Goal: Check status: Check status

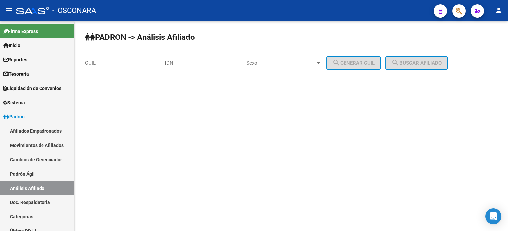
click at [202, 65] on input "DNI" at bounding box center [203, 63] width 75 height 6
paste input "28608675"
type input "28608675"
click at [293, 65] on span "Sexo" at bounding box center [280, 63] width 69 height 6
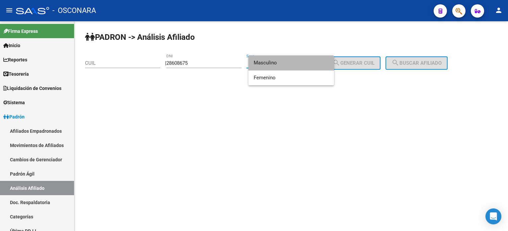
click at [293, 65] on span "Masculino" at bounding box center [291, 62] width 75 height 15
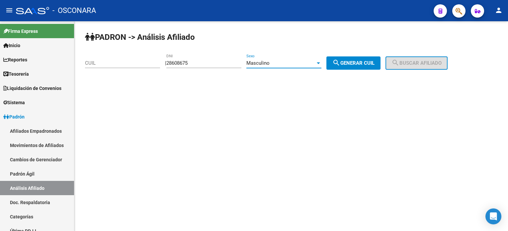
click at [354, 64] on span "search Generar CUIL" at bounding box center [353, 63] width 42 height 6
type input "20-28608675-7"
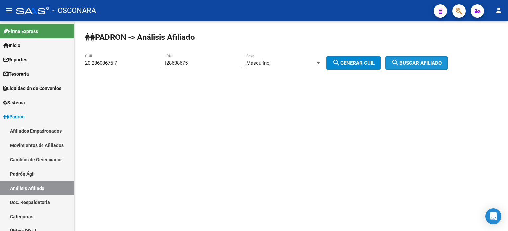
click at [415, 65] on span "search Buscar afiliado" at bounding box center [416, 63] width 50 height 6
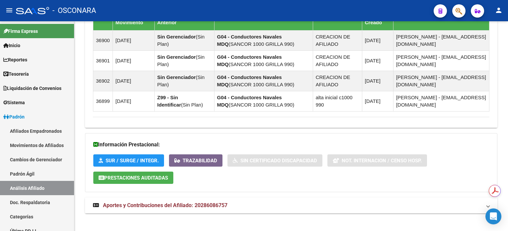
scroll to position [490, 0]
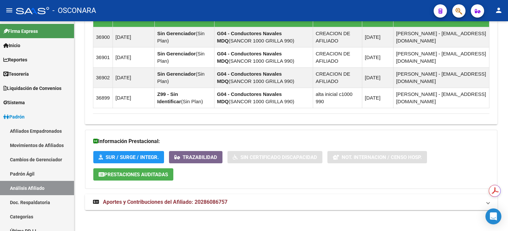
click at [180, 203] on mat-expansion-panel-header "Aportes y Contribuciones del Afiliado: 20286086757" at bounding box center [291, 202] width 412 height 16
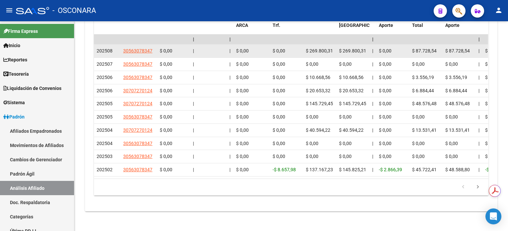
scroll to position [822, 0]
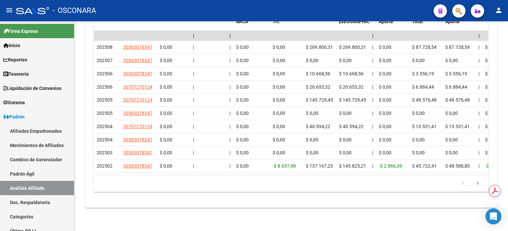
drag, startPoint x: 168, startPoint y: 176, endPoint x: 178, endPoint y: 177, distance: 10.0
click at [178, 177] on div "179.769.313.486.231.570.000.000.000.000.000.000.000.000.000.000.000.000.000.000…" at bounding box center [291, 183] width 394 height 17
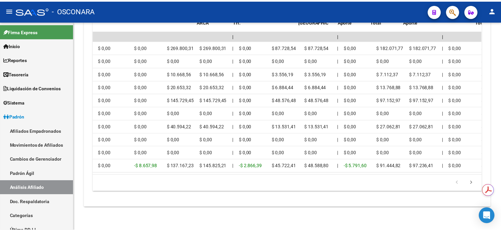
scroll to position [0, 0]
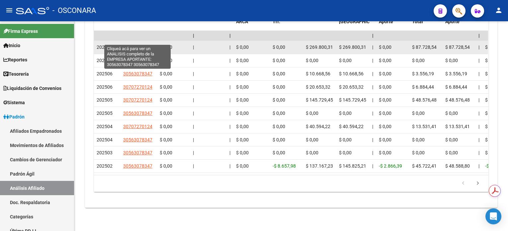
click at [139, 44] on span "30563078347" at bounding box center [137, 46] width 29 height 5
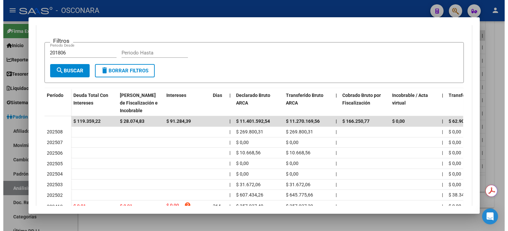
scroll to position [177, 0]
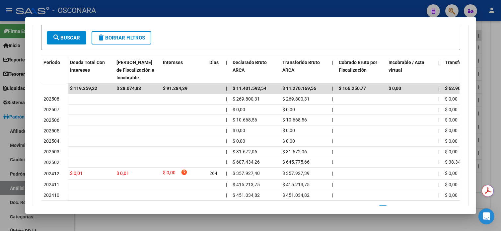
click at [498, 57] on div at bounding box center [250, 115] width 501 height 231
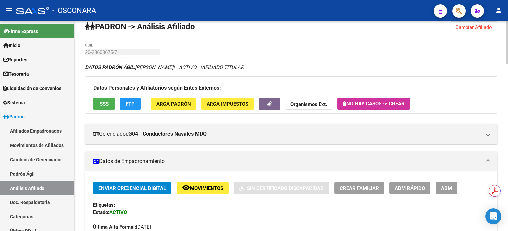
scroll to position [0, 0]
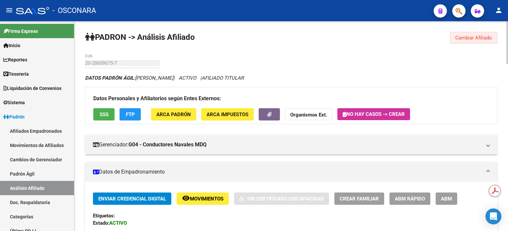
click at [479, 37] on span "Cambiar Afiliado" at bounding box center [473, 38] width 37 height 6
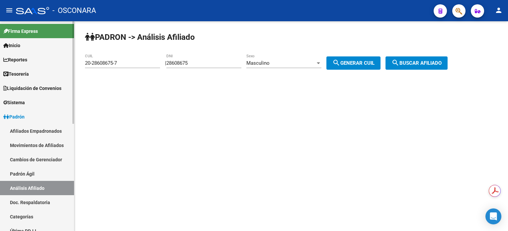
drag, startPoint x: 25, startPoint y: 174, endPoint x: 27, endPoint y: 177, distance: 3.6
click at [25, 174] on link "Padrón Ágil" at bounding box center [37, 174] width 74 height 14
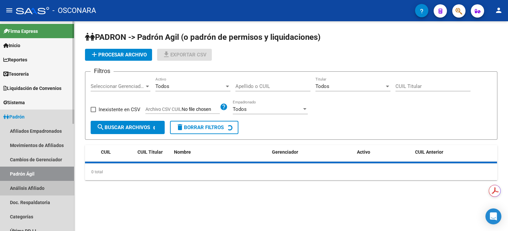
click at [31, 189] on link "Análisis Afiliado" at bounding box center [37, 188] width 74 height 14
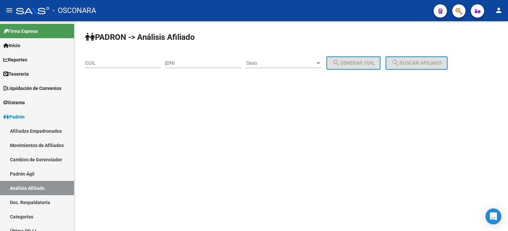
click at [220, 63] on input "DNI" at bounding box center [203, 63] width 75 height 6
paste input "42416878"
type input "42416878"
click at [297, 66] on div "Sexo Sexo" at bounding box center [283, 61] width 75 height 14
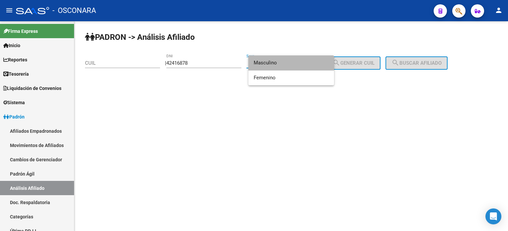
click at [295, 63] on span "Masculino" at bounding box center [291, 62] width 75 height 15
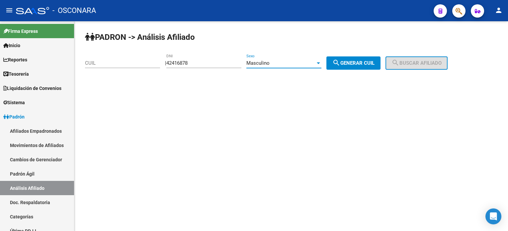
click at [295, 63] on div "Masculino" at bounding box center [280, 63] width 69 height 6
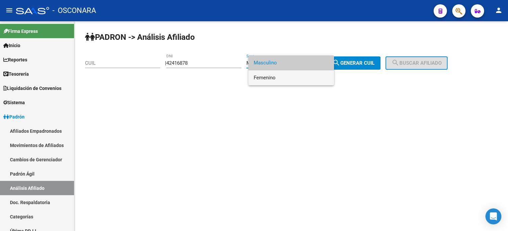
click at [294, 76] on span "Femenino" at bounding box center [291, 77] width 75 height 15
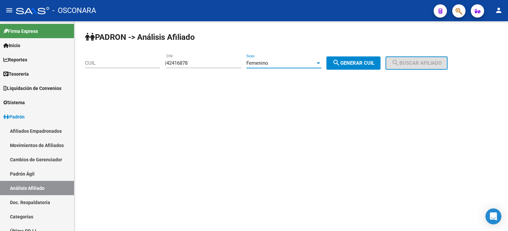
click at [355, 61] on span "search Generar CUIL" at bounding box center [353, 63] width 42 height 6
type input "27-42416878-0"
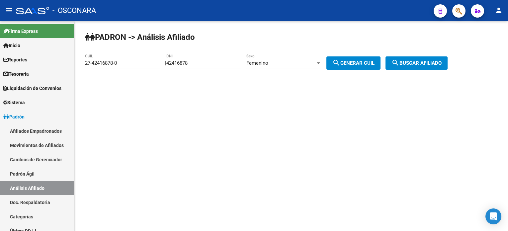
click at [422, 63] on span "search Buscar afiliado" at bounding box center [416, 63] width 50 height 6
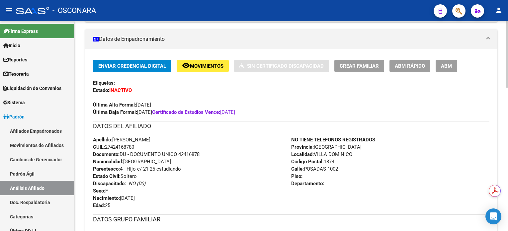
scroll to position [88, 0]
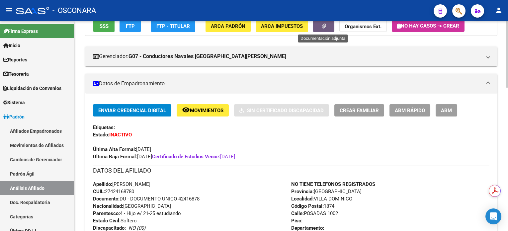
click at [323, 27] on icon "button" at bounding box center [324, 26] width 4 height 5
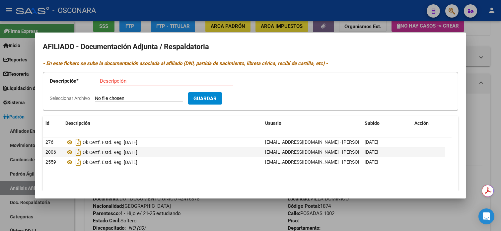
click at [382, 39] on mat-dialog-container "AFILIADO - Documentación Adjunta / Respaldatoria - En este fichero se sube la d…" at bounding box center [250, 116] width 431 height 166
drag, startPoint x: 497, startPoint y: 36, endPoint x: 444, endPoint y: 74, distance: 65.5
click at [497, 36] on div at bounding box center [250, 115] width 501 height 231
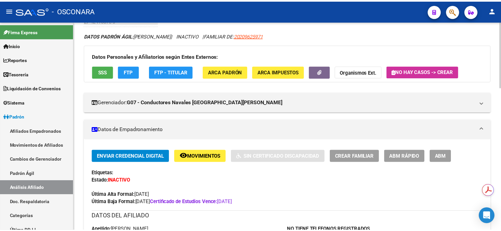
scroll to position [0, 0]
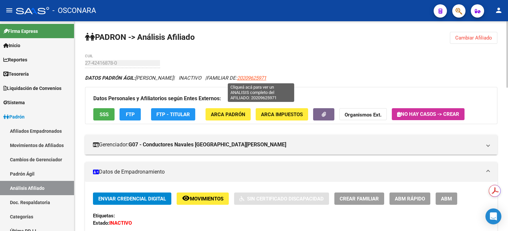
click at [266, 79] on span "20209625971" at bounding box center [251, 78] width 29 height 6
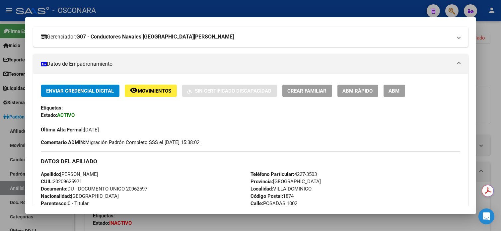
scroll to position [44, 0]
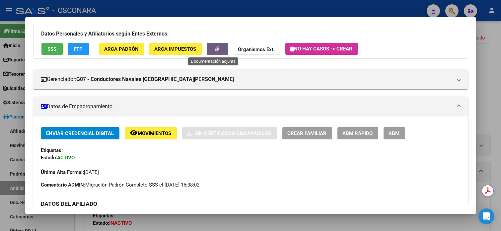
click at [215, 45] on button "button" at bounding box center [217, 49] width 21 height 12
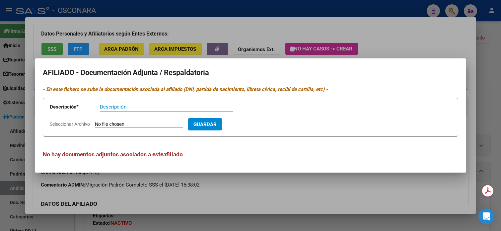
click at [374, 36] on div at bounding box center [250, 115] width 501 height 231
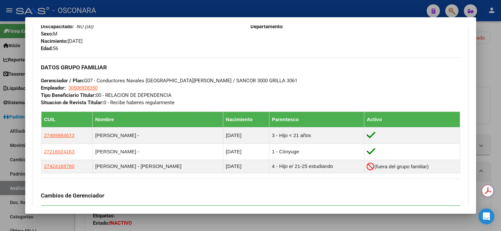
scroll to position [265, 0]
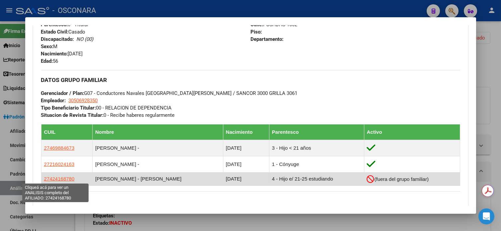
click at [64, 179] on span "27424168780" at bounding box center [59, 179] width 31 height 6
type textarea "27424168780"
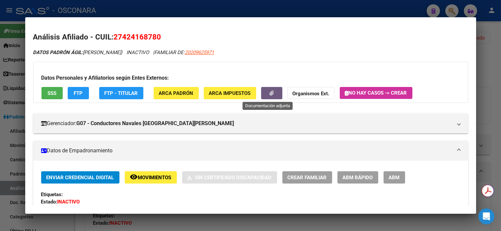
click at [269, 95] on icon "button" at bounding box center [271, 93] width 4 height 5
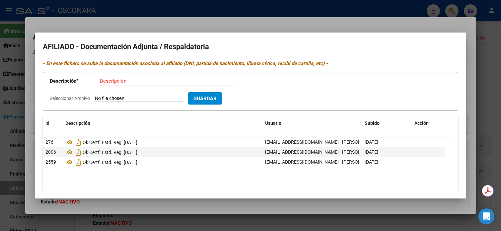
click at [493, 44] on div at bounding box center [250, 115] width 501 height 231
